Goal: Information Seeking & Learning: Learn about a topic

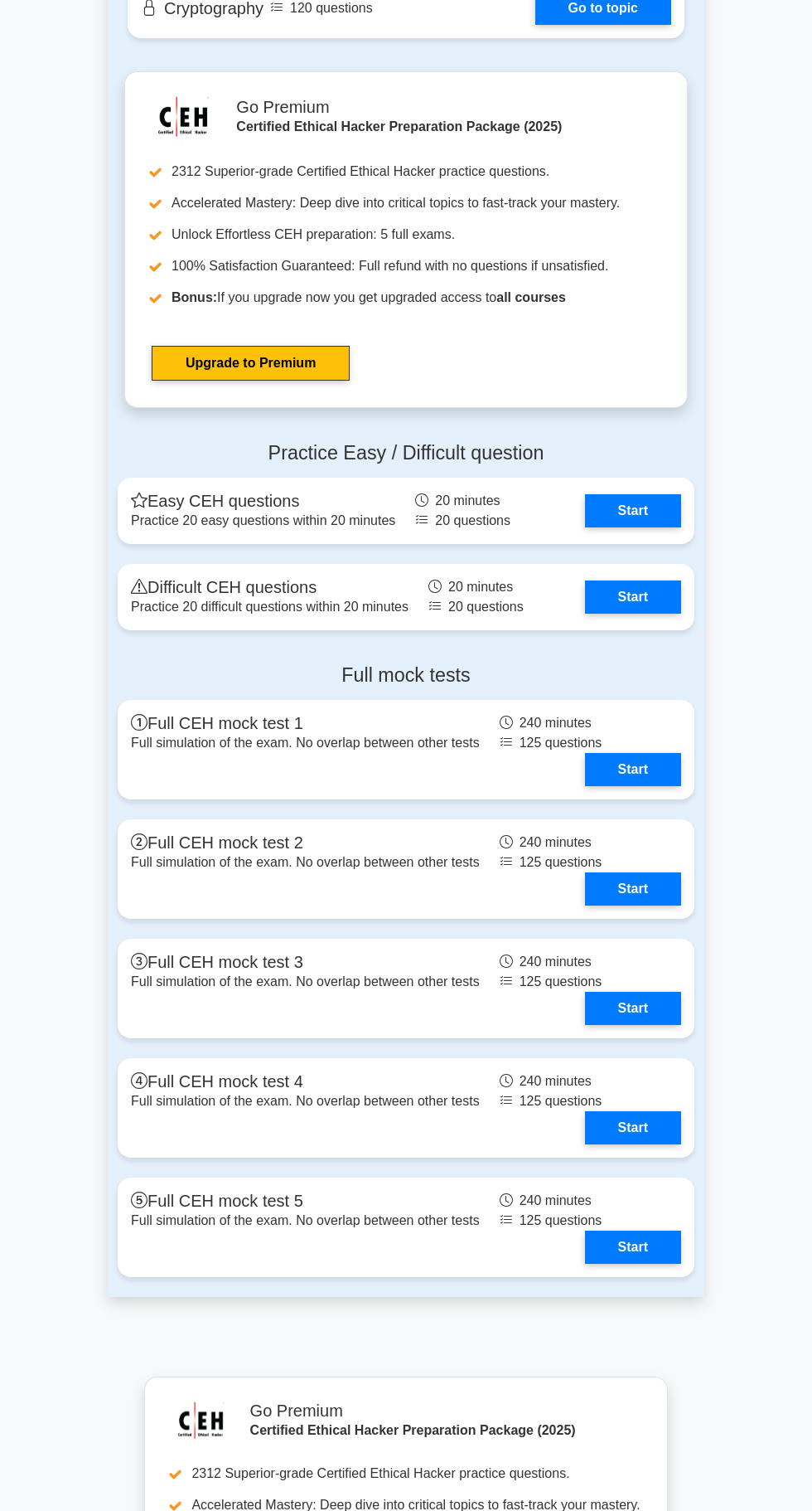
scroll to position [2873, 0]
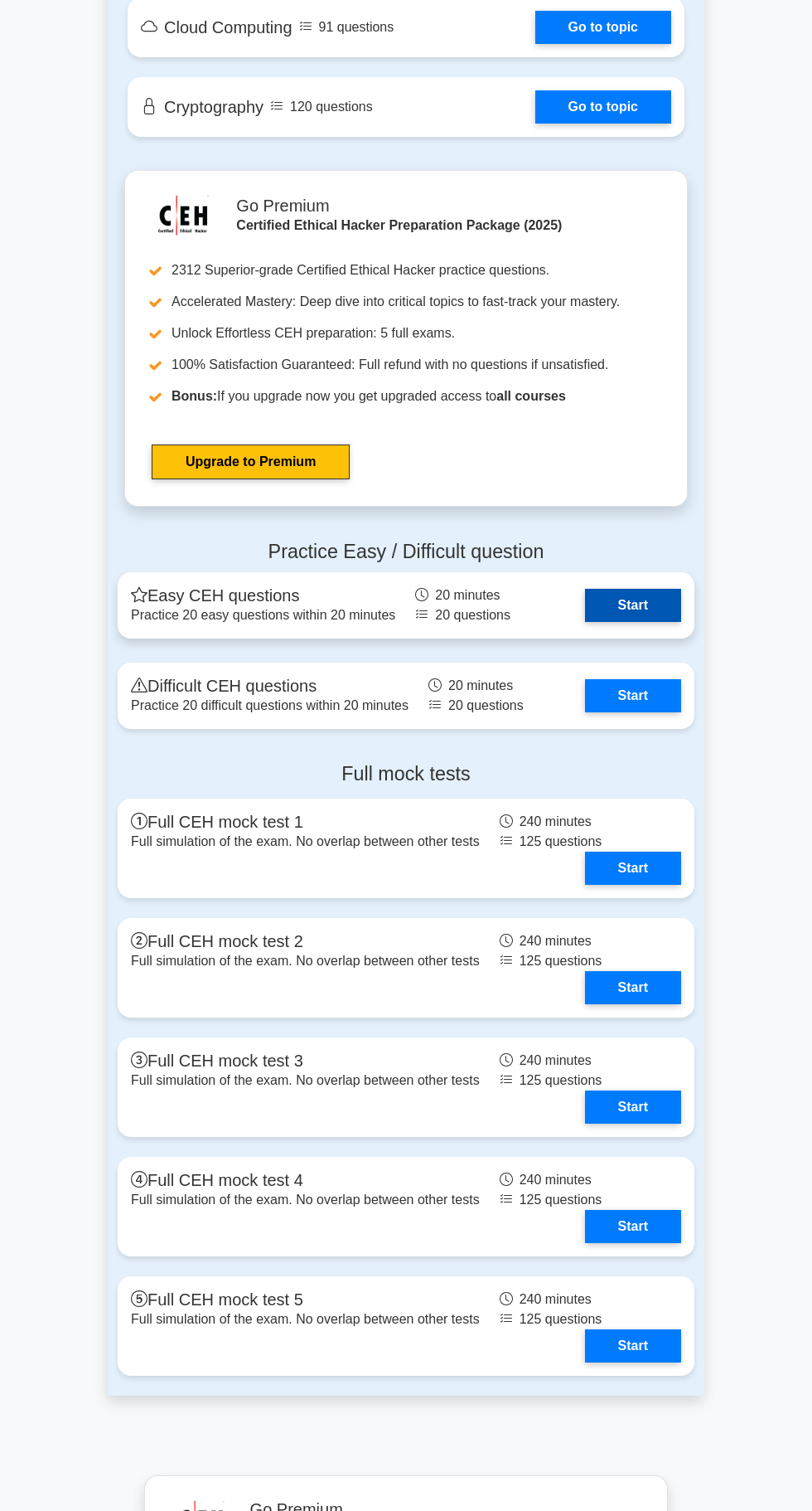
click at [666, 589] on link "Start" at bounding box center [633, 606] width 96 height 33
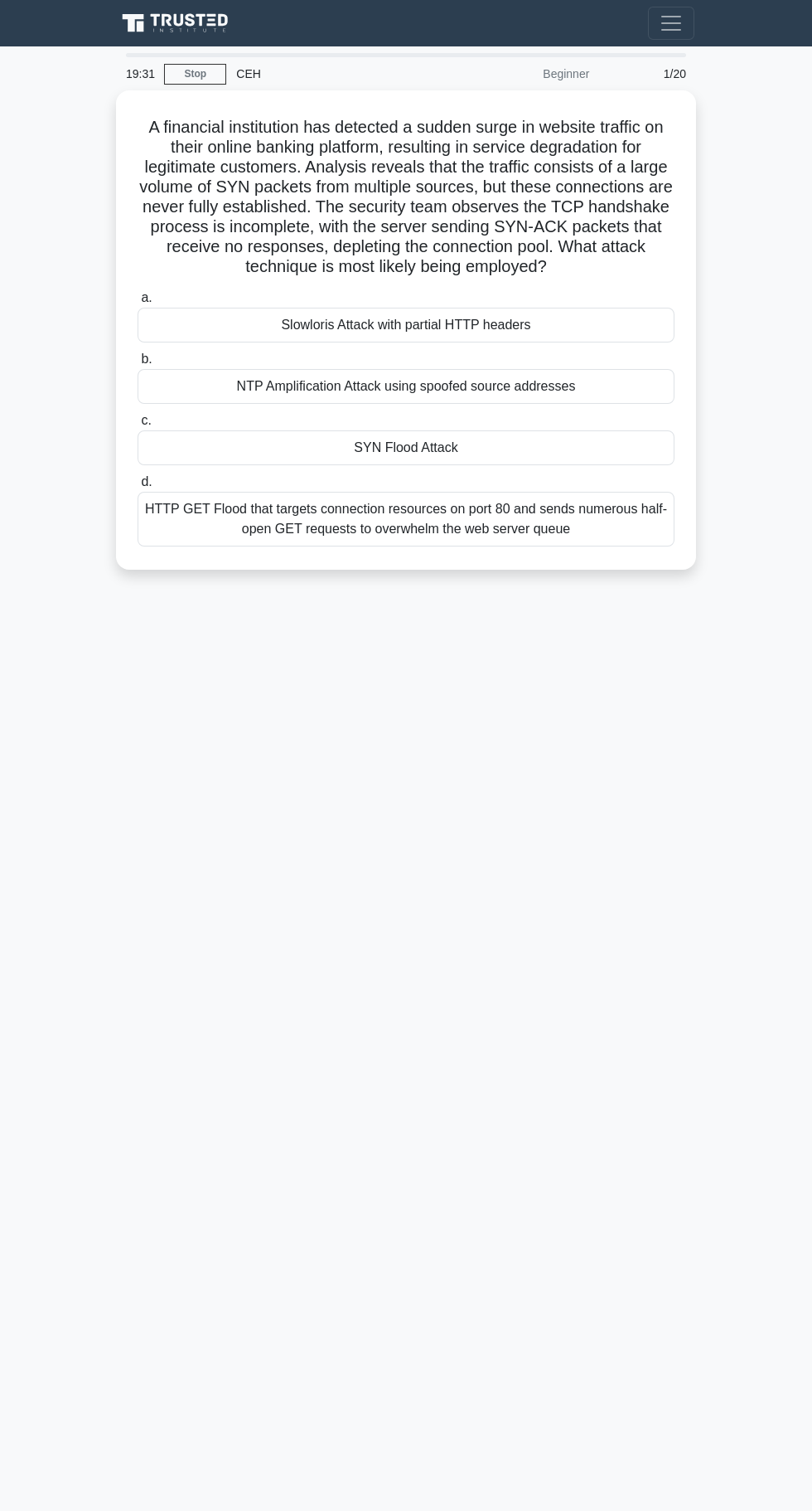
click at [532, 985] on main "19:31 Stop CEH Beginner 1/20 A financial institution has detected a sudden surg…" at bounding box center [406, 778] width 812 height 1464
click at [549, 948] on main "19:08 Stop CEH Beginner 1/20 A financial institution has detected a sudden surg…" at bounding box center [406, 778] width 812 height 1464
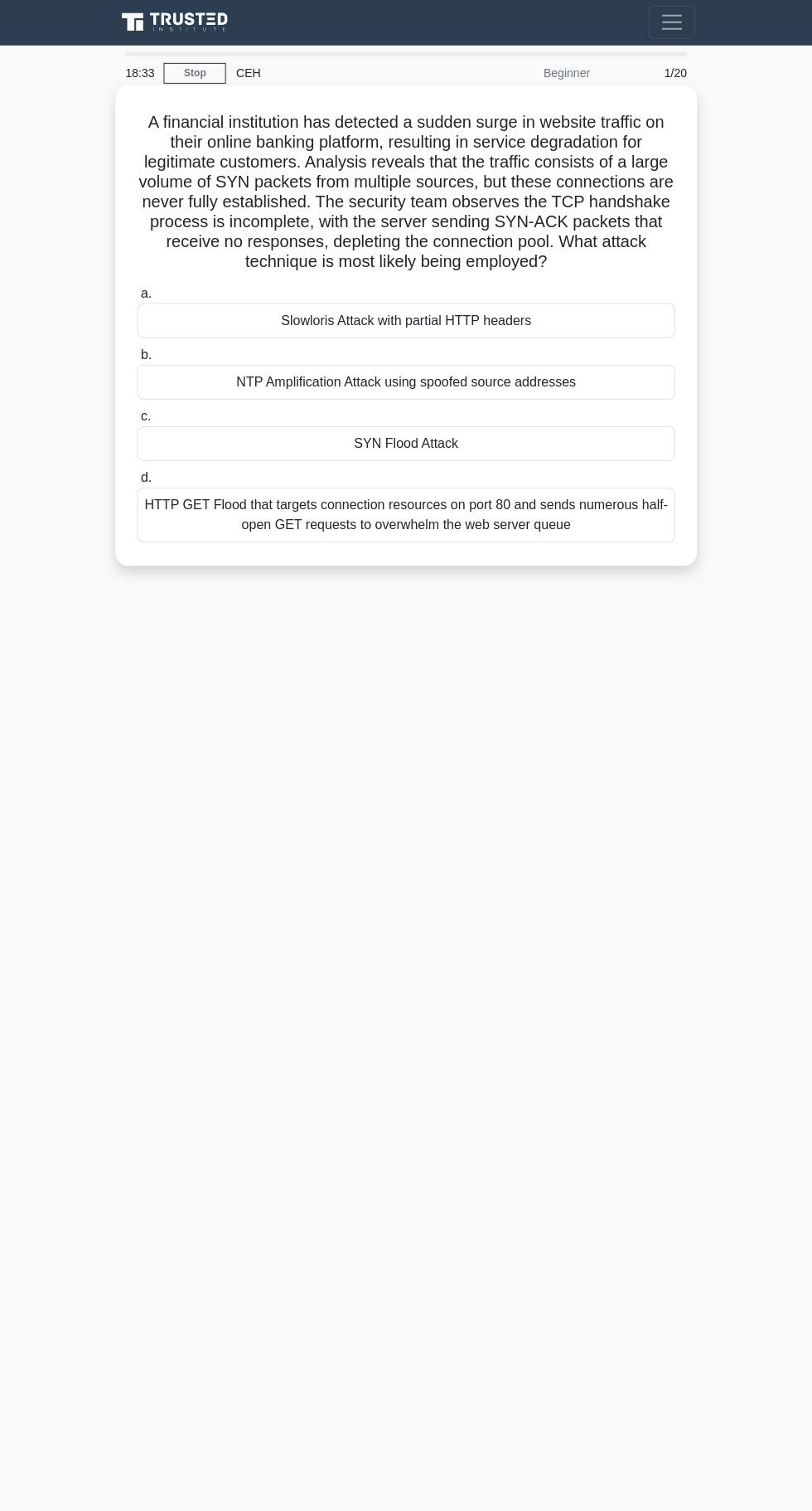
click at [418, 527] on div "HTTP GET Flood that targets connection resources on port 80 and sends numerous …" at bounding box center [406, 515] width 537 height 55
click at [138, 483] on input "d. HTTP GET Flood that targets connection resources on port 80 and sends numero…" at bounding box center [138, 478] width 0 height 11
